Goal: Transaction & Acquisition: Purchase product/service

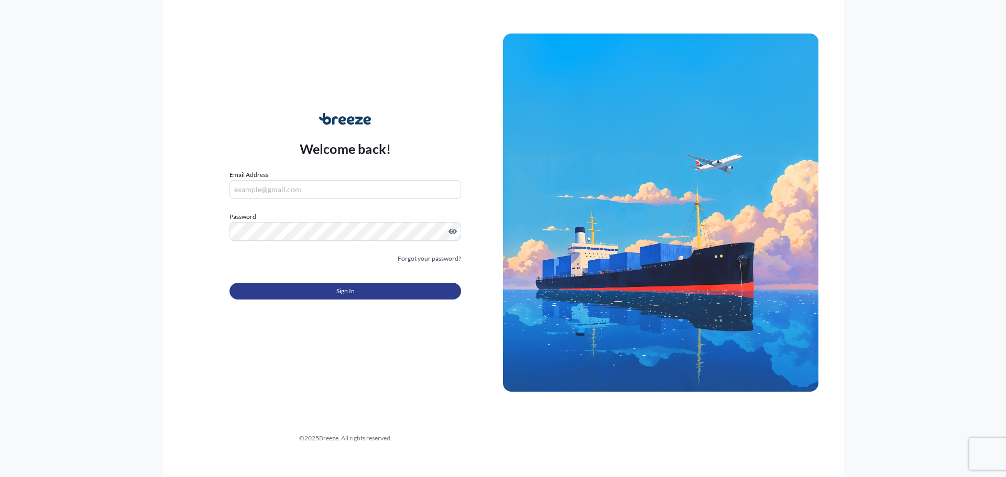
type input "[EMAIL_ADDRESS][PERSON_NAME][DOMAIN_NAME]"
click at [274, 290] on button "Sign In" at bounding box center [345, 291] width 232 height 17
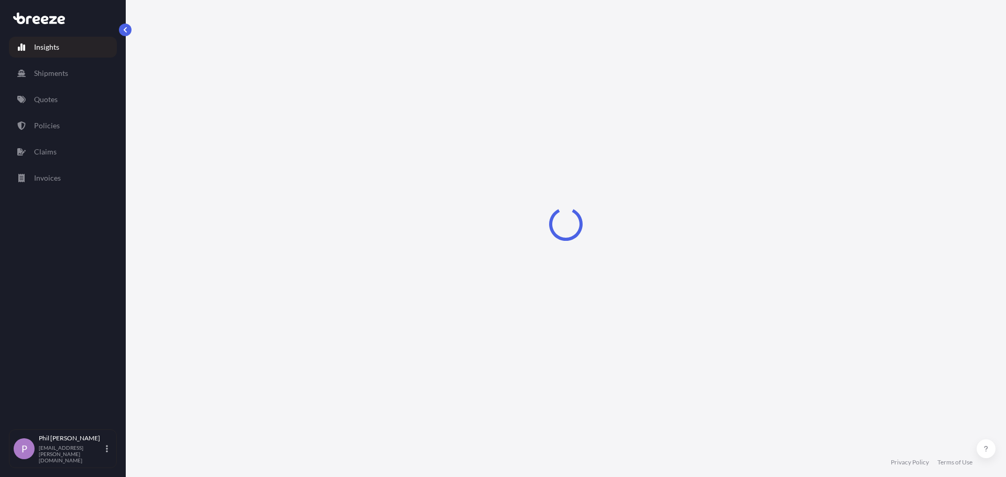
select select "2025"
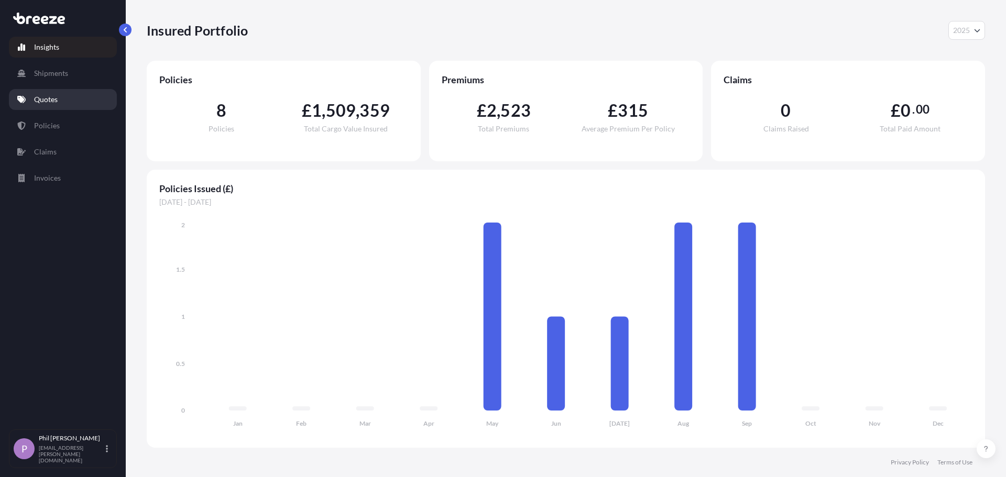
click at [67, 102] on link "Quotes" at bounding box center [63, 99] width 108 height 21
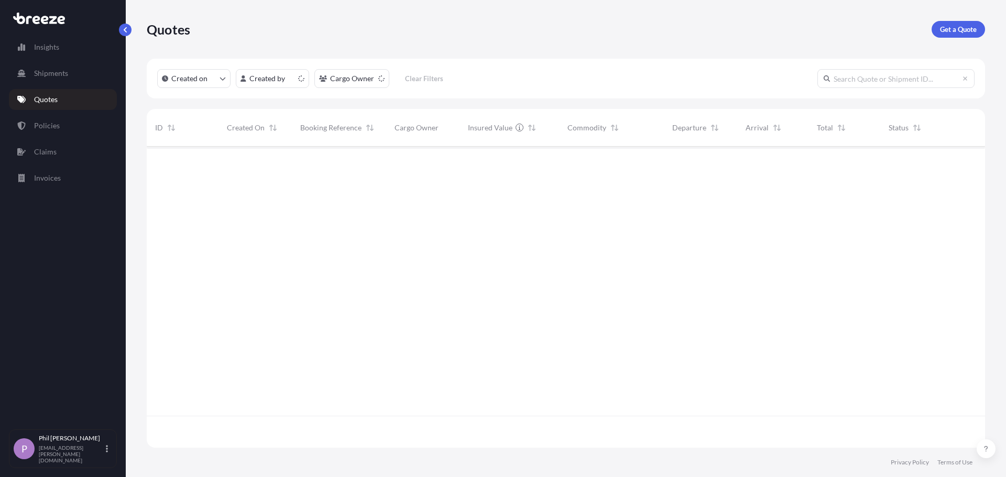
scroll to position [299, 830]
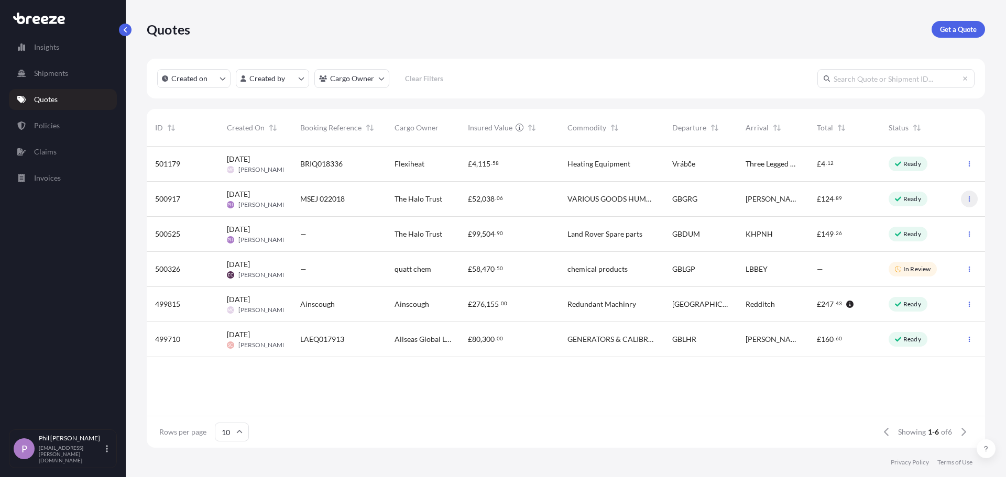
click at [969, 195] on button "button" at bounding box center [969, 199] width 17 height 17
click at [907, 197] on p "Ready" at bounding box center [912, 199] width 18 height 8
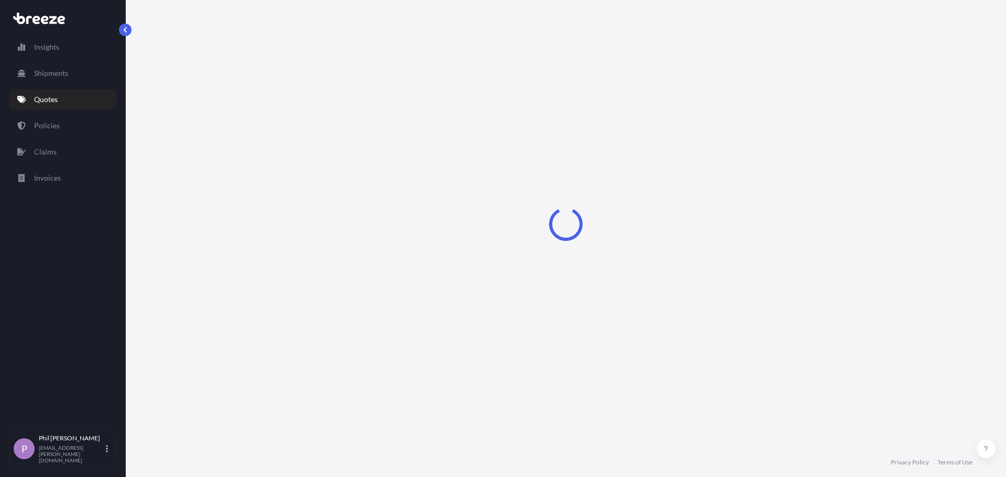
select select "Road"
select select "Sea"
select select "2"
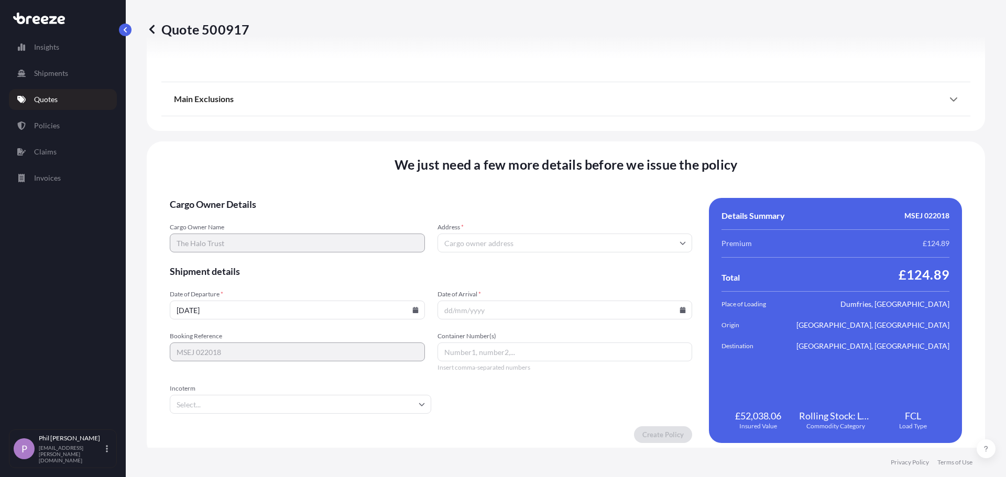
scroll to position [1335, 0]
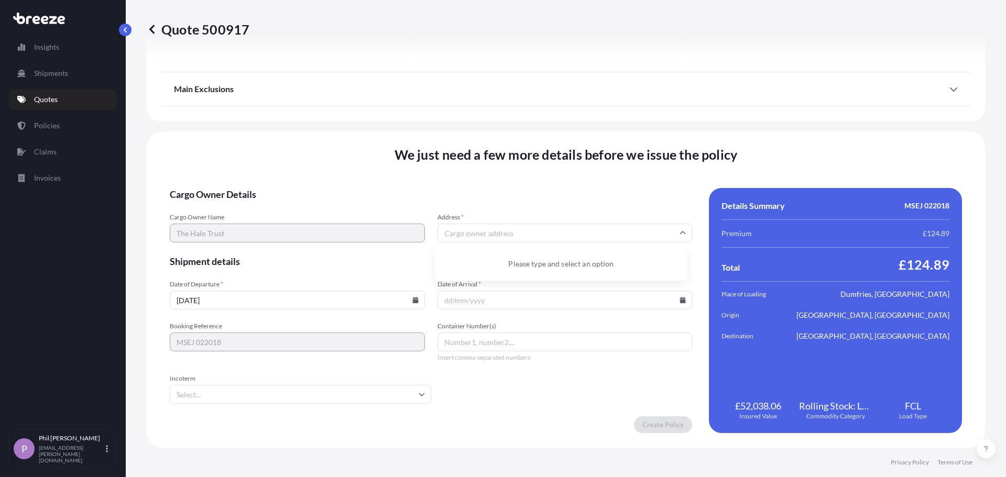
click at [633, 233] on input "Address *" at bounding box center [564, 233] width 255 height 19
click at [564, 197] on span "Cargo Owner Details" at bounding box center [431, 194] width 522 height 13
click at [518, 243] on form "Cargo Owner Details Cargo Owner Name The Halo Trust Address * Shipment details …" at bounding box center [431, 310] width 522 height 245
click at [522, 235] on input "Address *" at bounding box center [564, 233] width 255 height 19
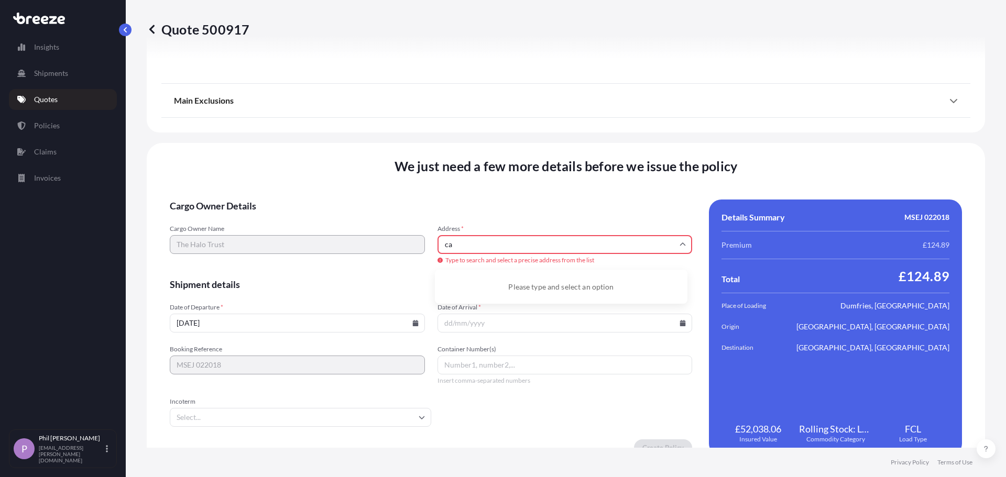
type input "c"
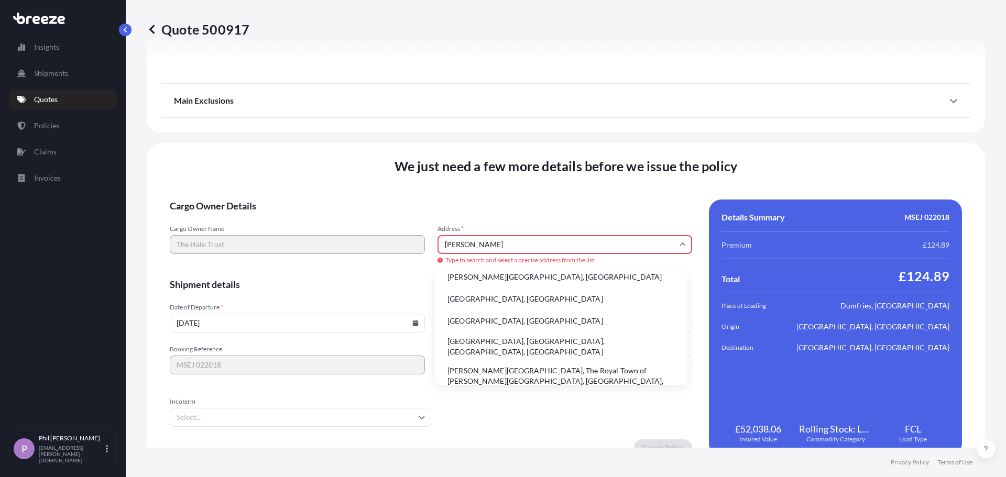
scroll to position [8, 0]
type input "t"
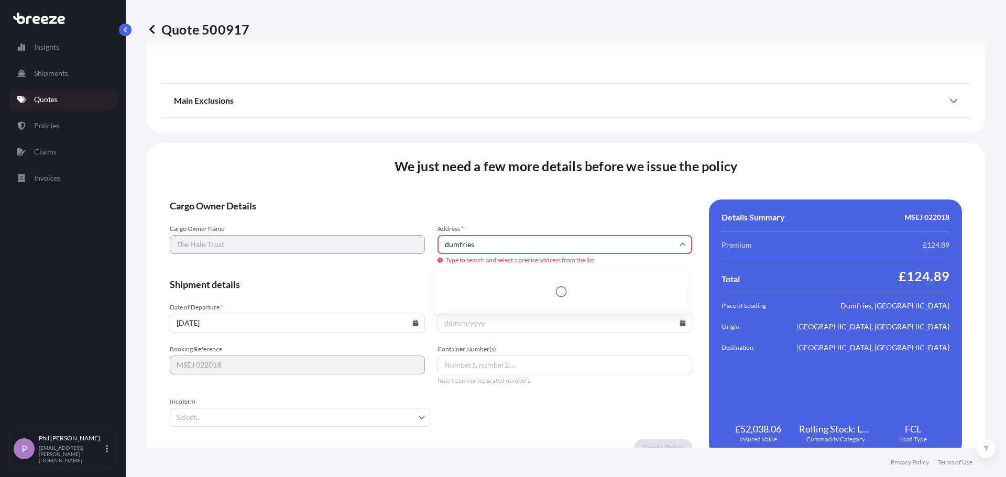
scroll to position [0, 0]
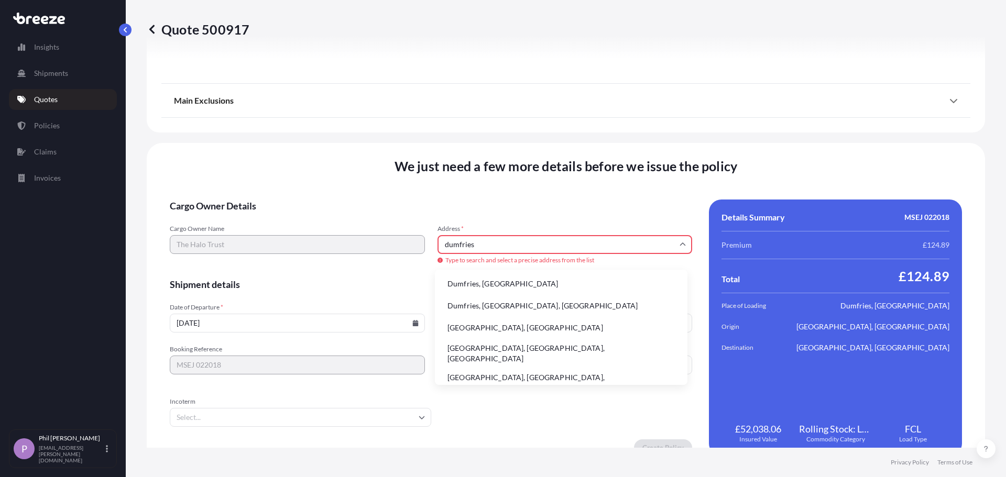
click at [525, 283] on li "Dumfries, [GEOGRAPHIC_DATA]" at bounding box center [561, 284] width 244 height 20
type input "Dumfries, [GEOGRAPHIC_DATA]"
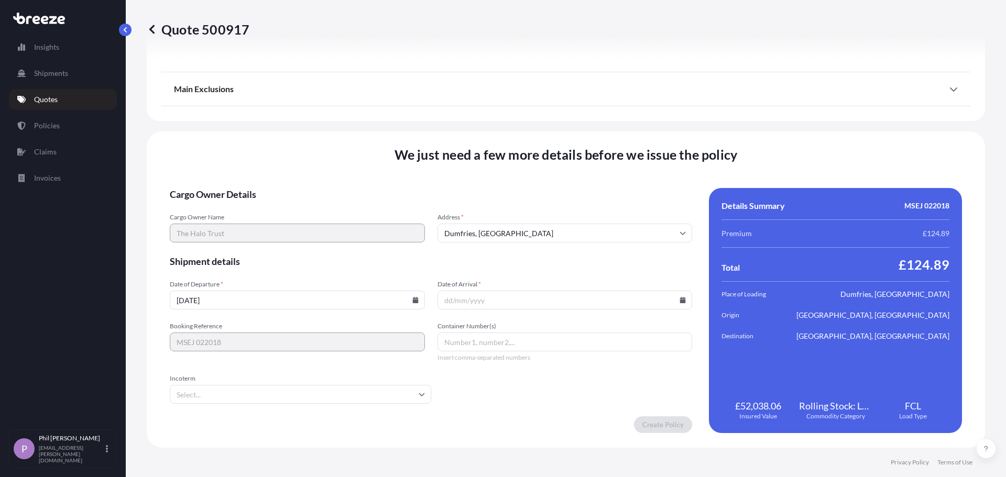
click at [412, 299] on icon at bounding box center [415, 300] width 6 height 6
click at [343, 204] on button "18" at bounding box center [344, 207] width 17 height 17
type input "[DATE]"
click at [542, 307] on input "Date of Arrival *" at bounding box center [564, 300] width 255 height 19
click at [674, 301] on input "Date of Arrival *" at bounding box center [564, 300] width 255 height 19
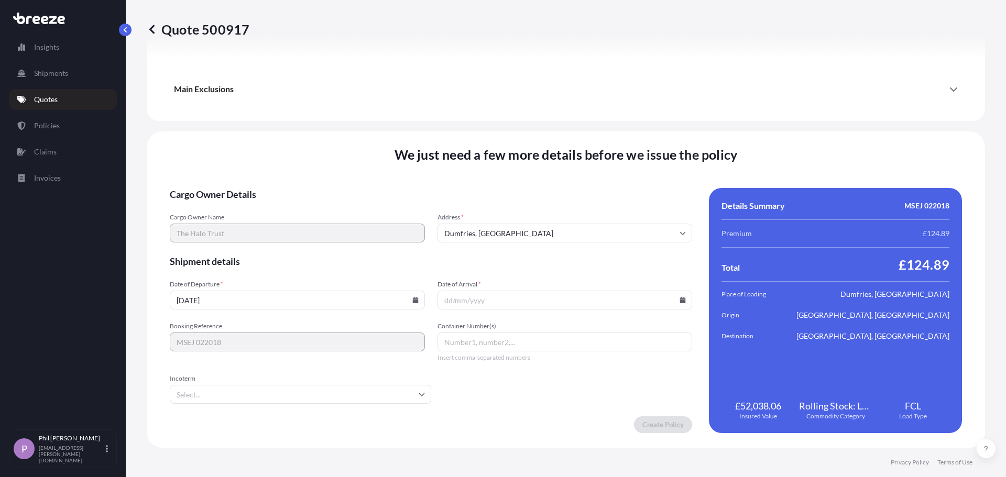
click at [682, 301] on input "Date of Arrival *" at bounding box center [564, 300] width 255 height 19
click at [454, 304] on input "Date of Arrival *" at bounding box center [564, 300] width 255 height 19
click at [439, 301] on input "Date of Arrival *" at bounding box center [564, 300] width 255 height 19
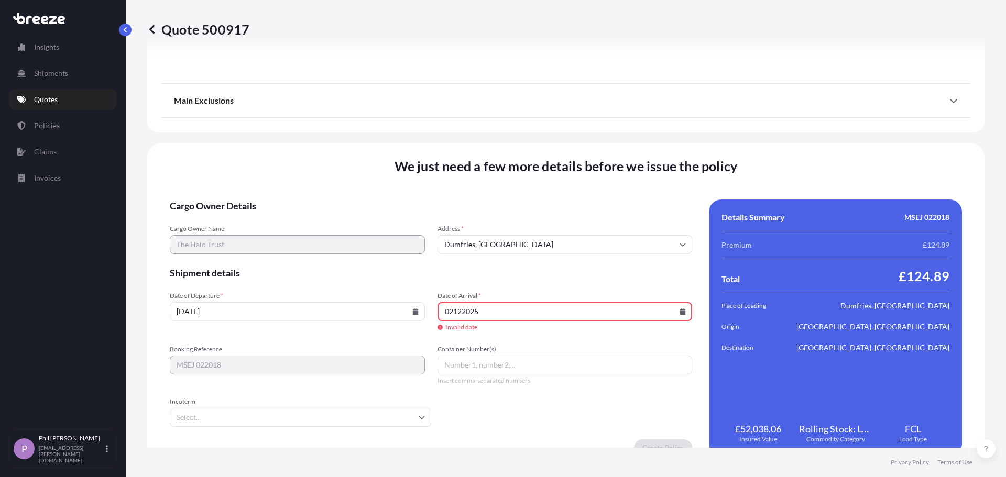
click at [450, 313] on input "02122025" at bounding box center [564, 311] width 255 height 19
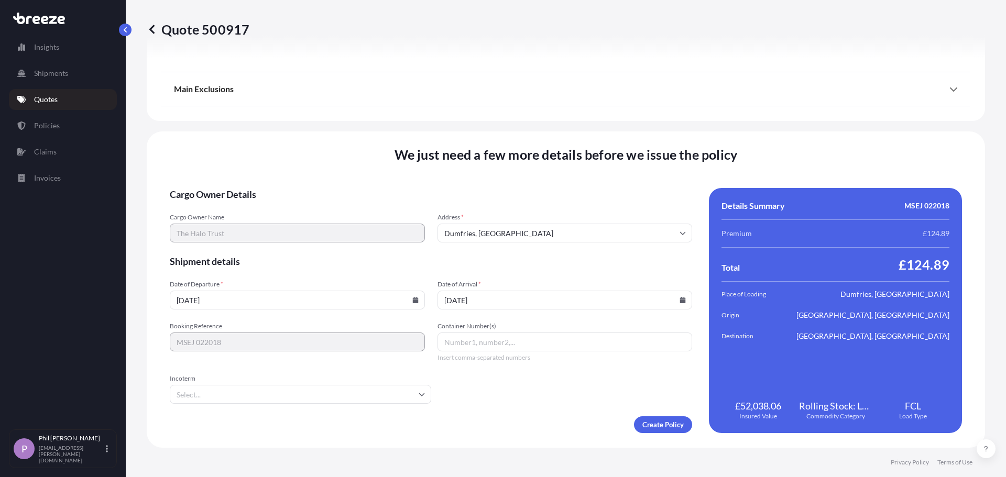
type input "[DATE]"
click at [475, 404] on form "Cargo Owner Details Cargo Owner Name The Halo Trust Address * [GEOGRAPHIC_DATA]…" at bounding box center [431, 310] width 522 height 245
click at [475, 340] on input "Container Number(s)" at bounding box center [564, 342] width 255 height 19
click at [534, 353] on div "Container Number(s) Insert comma-separated numbers" at bounding box center [564, 342] width 255 height 40
click at [533, 347] on input "Container Number(s)" at bounding box center [564, 342] width 255 height 19
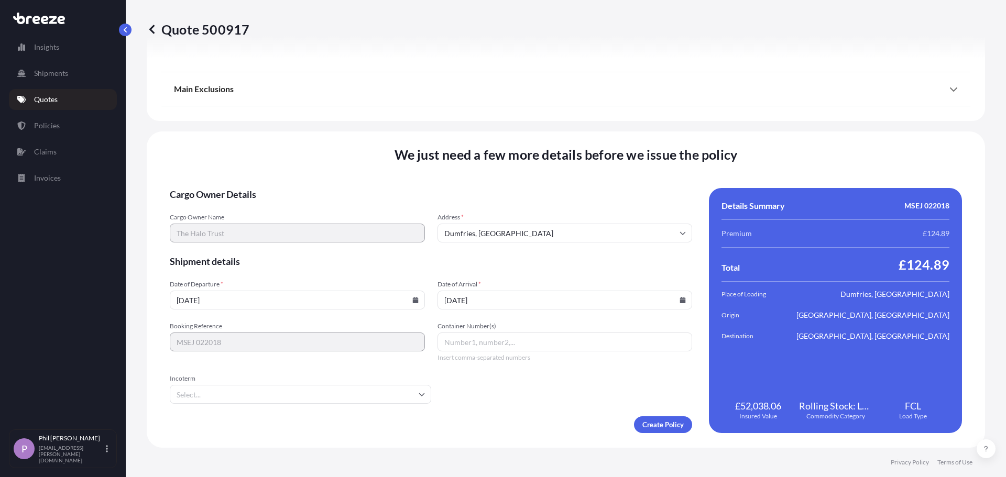
paste input "APZU 3457279"
type input "APZU 3457279"
click at [545, 398] on form "Cargo Owner Details Cargo Owner Name The Halo Trust Address * [GEOGRAPHIC_DATA]…" at bounding box center [431, 310] width 522 height 245
click at [414, 402] on input "Incoterm" at bounding box center [300, 394] width 261 height 19
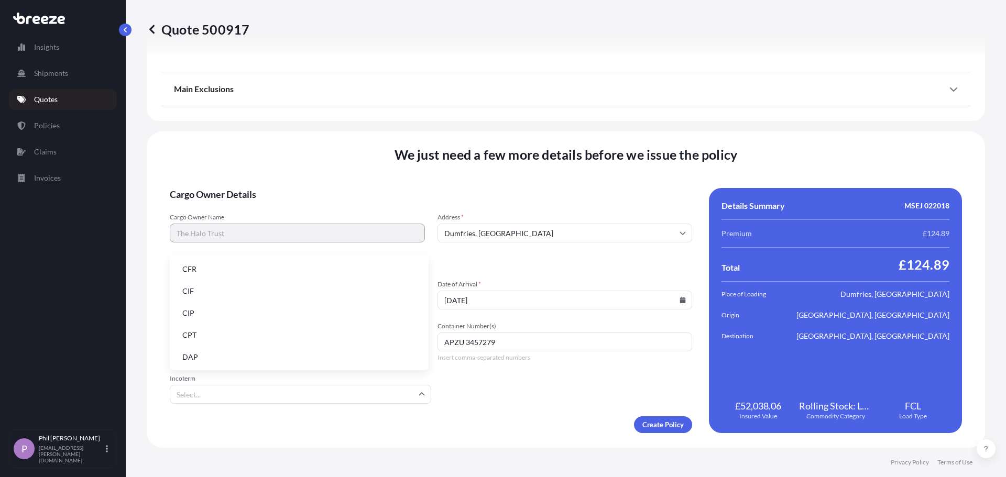
click at [225, 268] on li "CFR" at bounding box center [299, 269] width 250 height 20
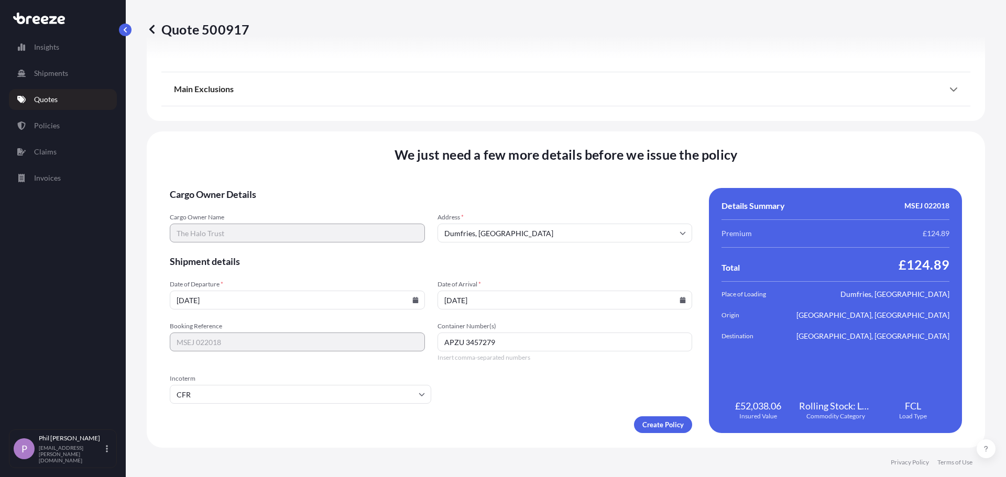
click at [483, 433] on div "We just need a few more details before we issue the policy Cargo Owner Details …" at bounding box center [566, 289] width 838 height 316
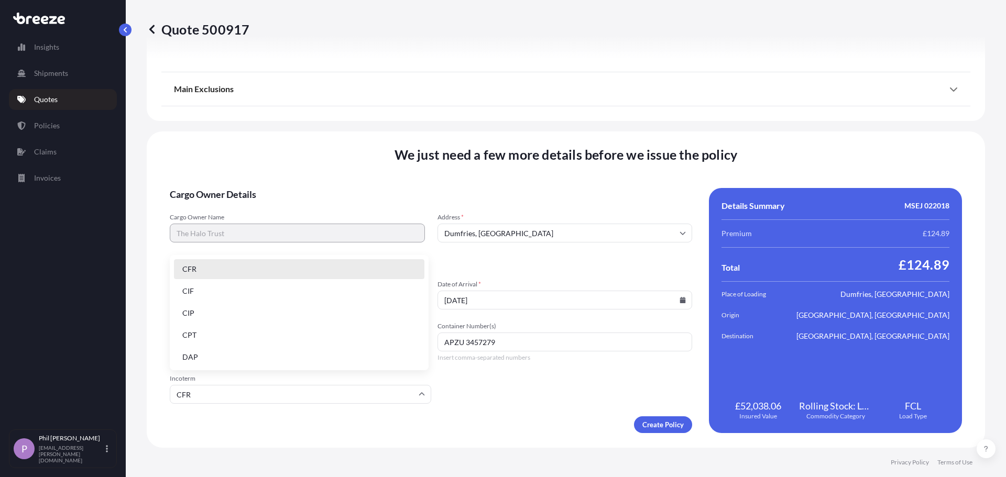
click at [423, 396] on input "CFR" at bounding box center [300, 394] width 261 height 19
click at [219, 283] on li "CIF" at bounding box center [299, 291] width 250 height 20
type input "CIF"
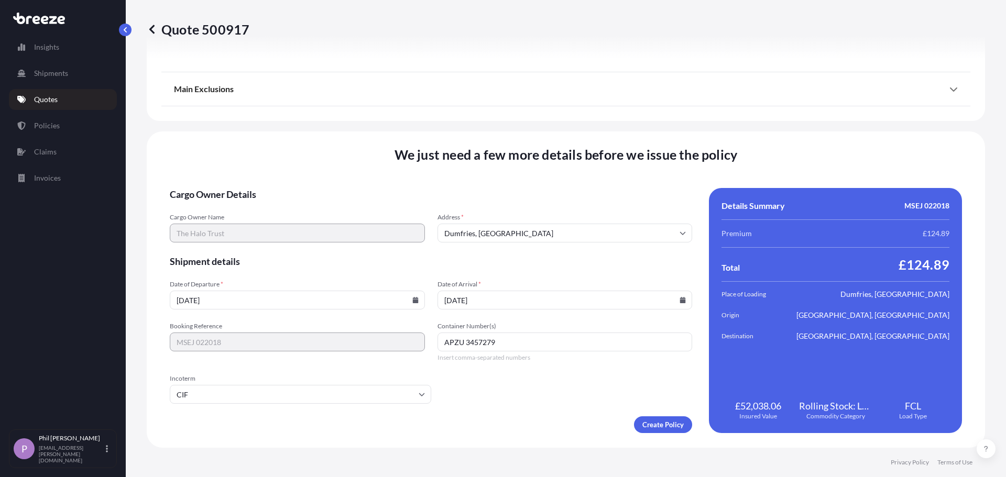
click at [543, 432] on div "Create Policy" at bounding box center [431, 424] width 522 height 17
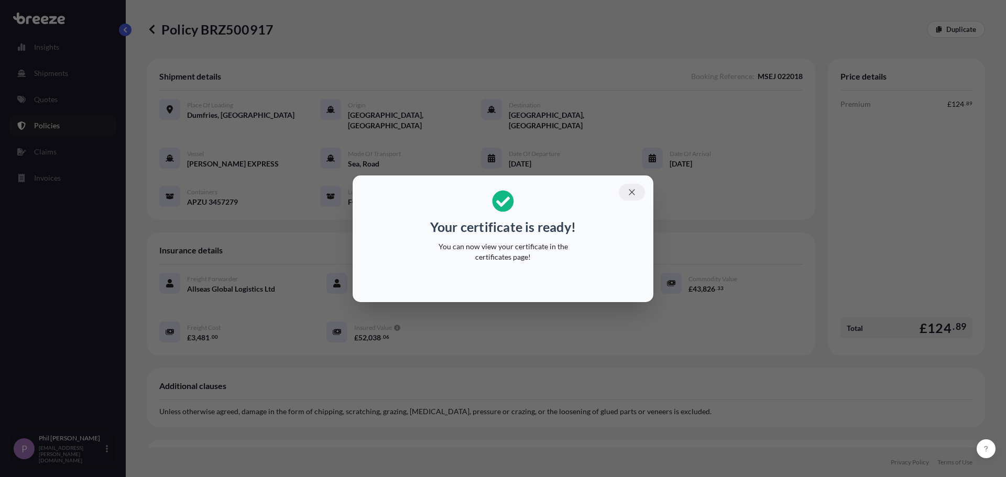
click at [632, 188] on icon "button" at bounding box center [631, 192] width 9 height 9
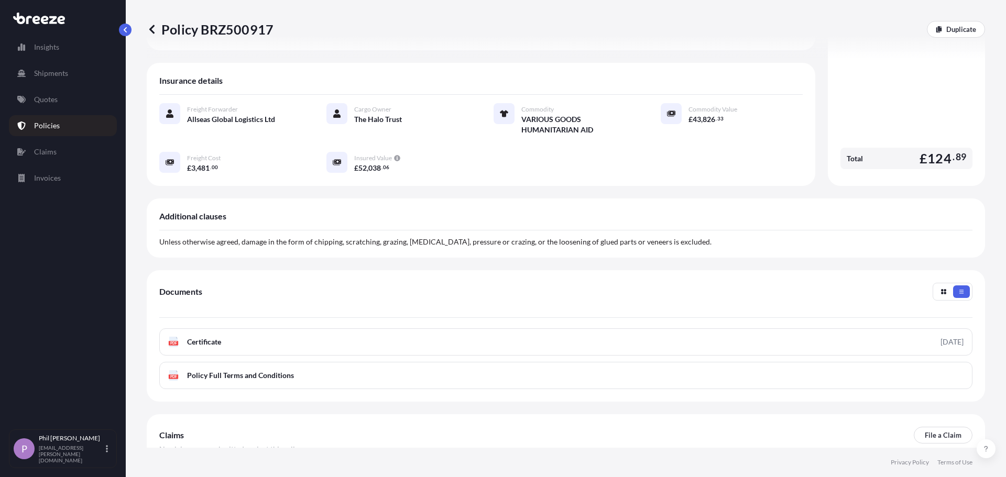
scroll to position [225, 0]
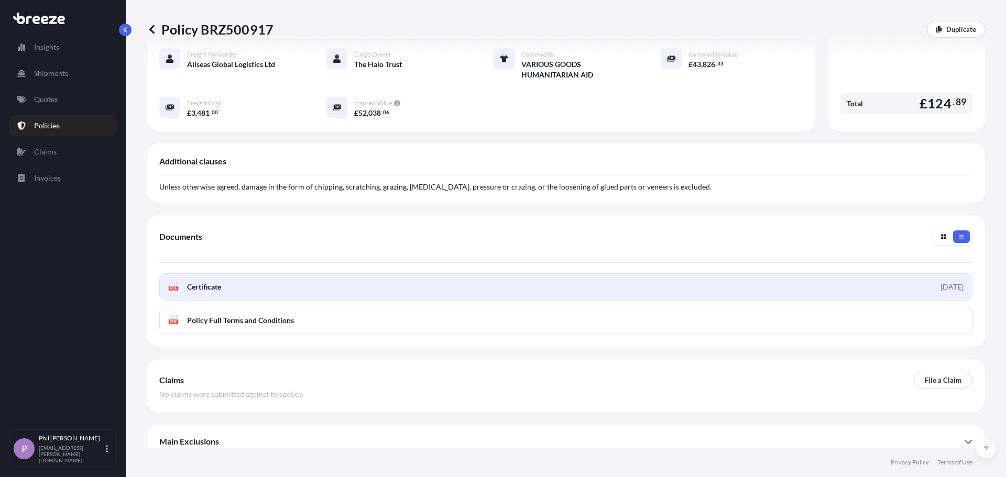
click at [227, 277] on link "PDF Certificate [DATE]" at bounding box center [565, 286] width 813 height 27
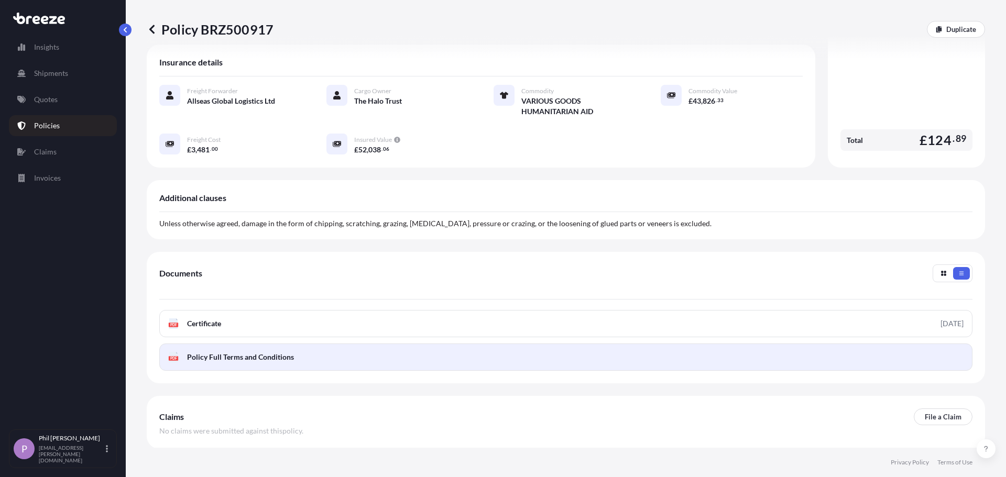
scroll to position [172, 0]
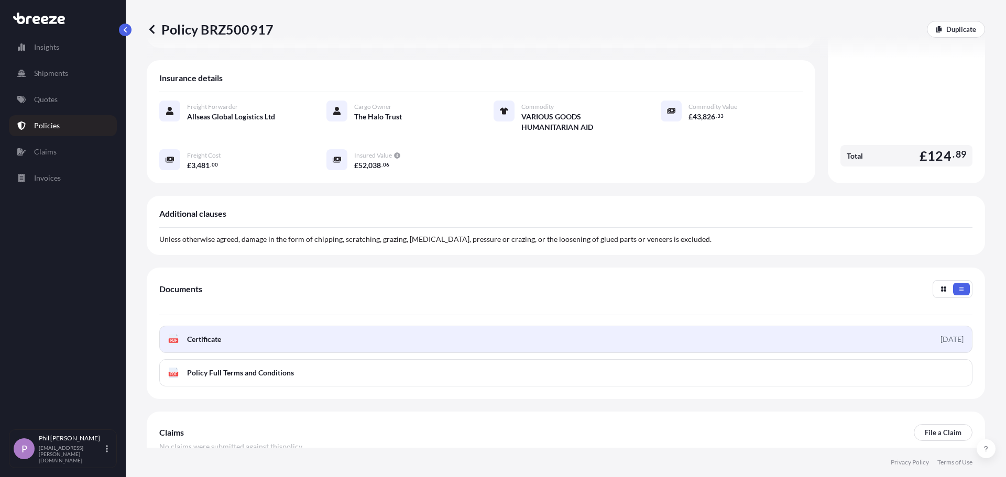
click at [278, 329] on link "PDF Certificate [DATE]" at bounding box center [565, 339] width 813 height 27
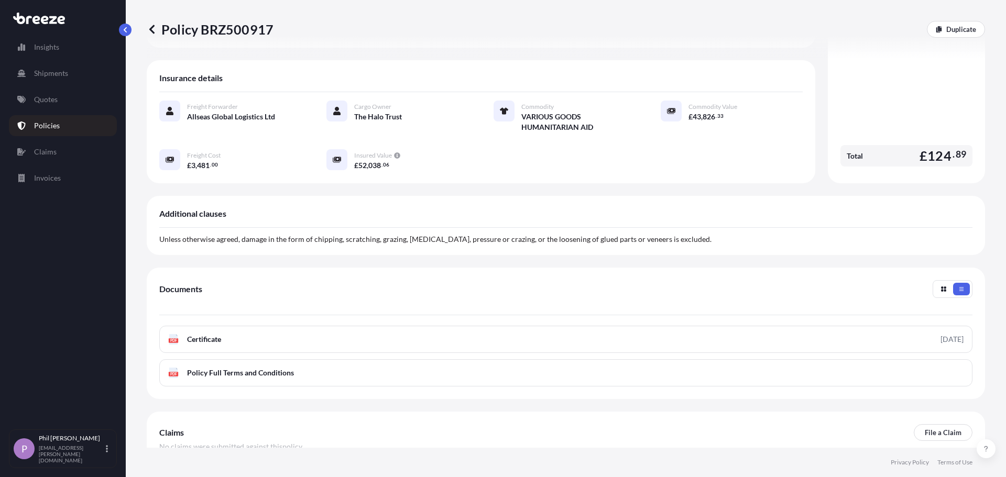
click at [30, 14] on icon at bounding box center [39, 19] width 52 height 12
click at [41, 75] on p "Shipments" at bounding box center [51, 73] width 34 height 10
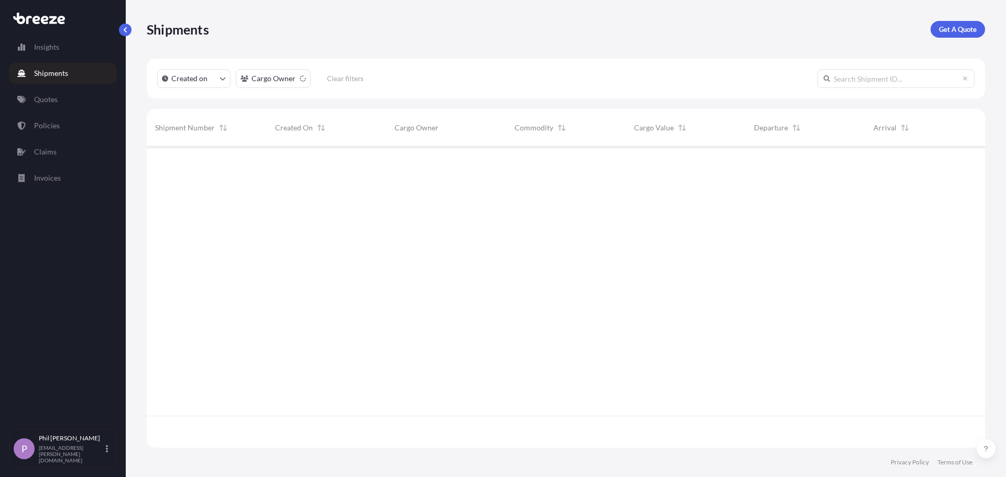
scroll to position [331, 830]
click at [36, 97] on p "Quotes" at bounding box center [46, 99] width 24 height 10
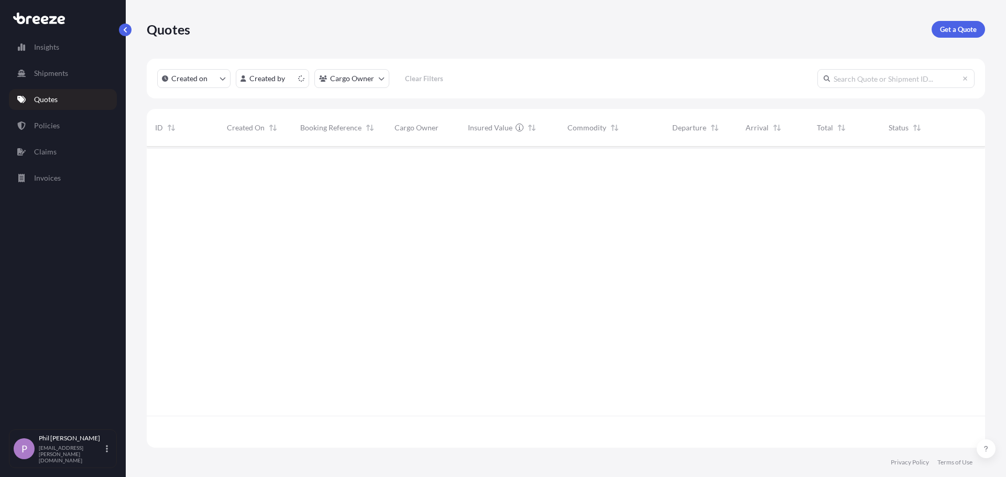
scroll to position [299, 830]
click at [39, 118] on link "Policies" at bounding box center [63, 125] width 108 height 21
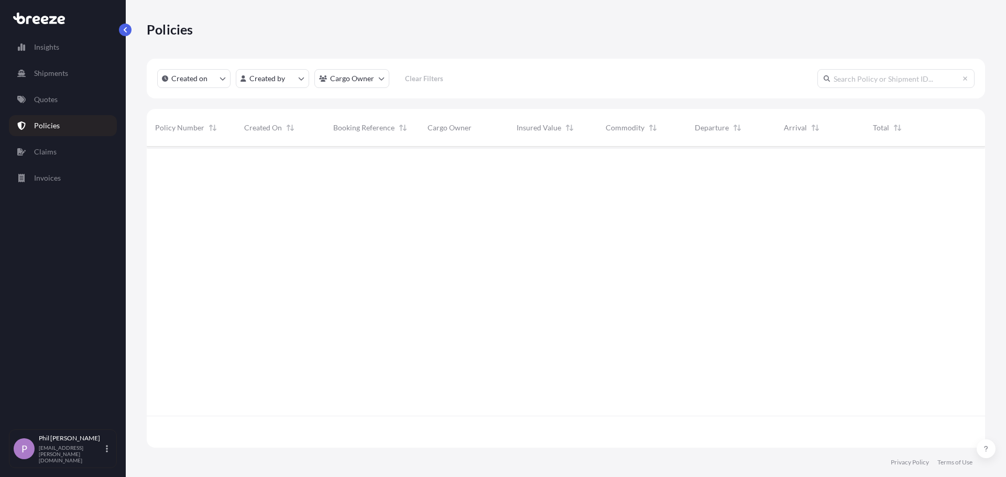
scroll to position [299, 830]
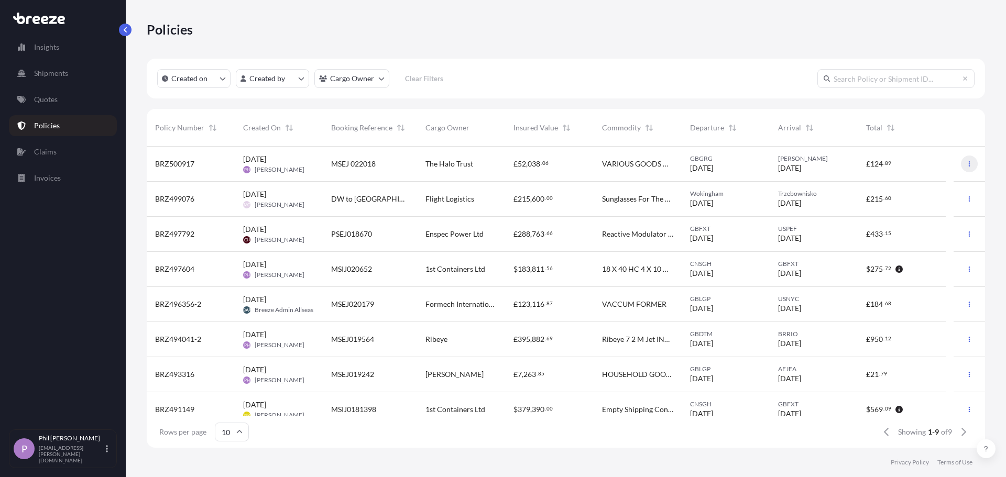
click at [961, 163] on button "button" at bounding box center [969, 164] width 17 height 17
click at [923, 185] on p "Download certificate" at bounding box center [911, 185] width 69 height 10
